Goal: Information Seeking & Learning: Learn about a topic

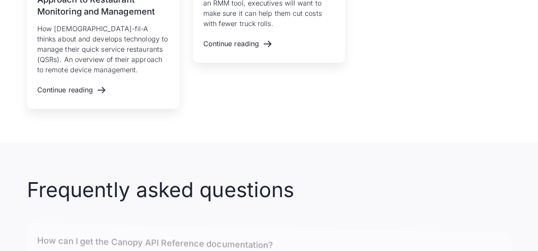
scroll to position [1371, 0]
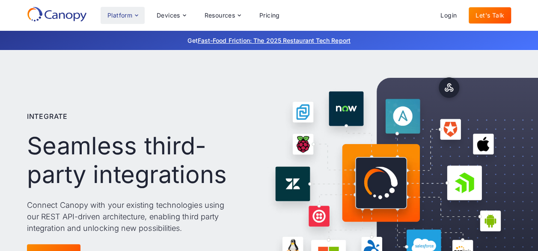
click at [124, 17] on div "Platform" at bounding box center [120, 15] width 25 height 6
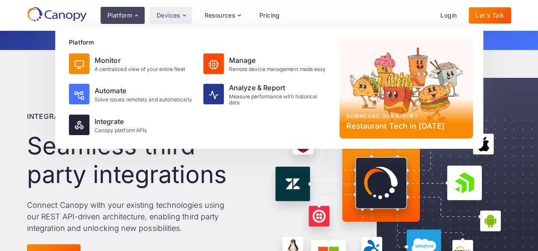
click at [172, 13] on div "Devices" at bounding box center [169, 15] width 24 height 6
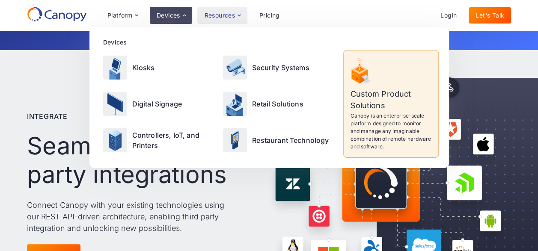
click at [219, 13] on div "Resources" at bounding box center [219, 15] width 31 height 6
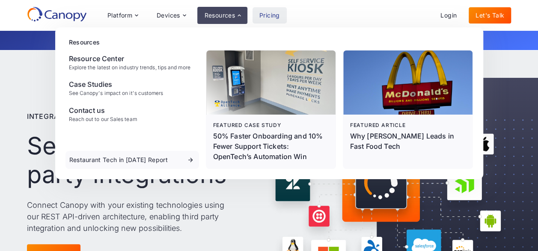
click at [266, 15] on link "Pricing" at bounding box center [270, 15] width 34 height 16
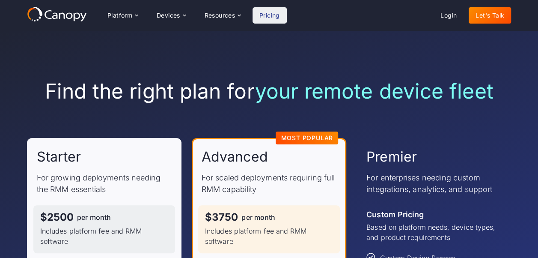
click at [399, 83] on span "your remote device fleet" at bounding box center [374, 90] width 239 height 25
